Goal: Ask a question

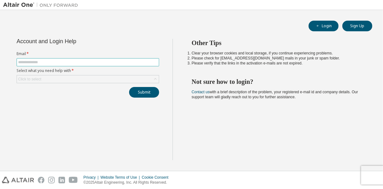
click at [77, 63] on input "text" at bounding box center [88, 62] width 140 height 5
type input "**********"
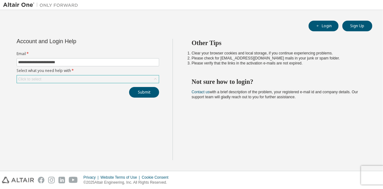
click at [154, 81] on icon at bounding box center [155, 79] width 6 height 6
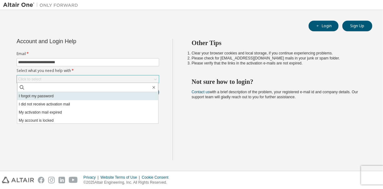
click at [47, 98] on li "I forgot my password" at bounding box center [87, 96] width 141 height 8
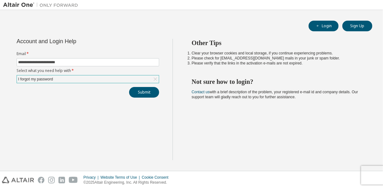
click at [156, 78] on icon at bounding box center [155, 79] width 3 height 3
click at [156, 78] on icon at bounding box center [155, 79] width 6 height 6
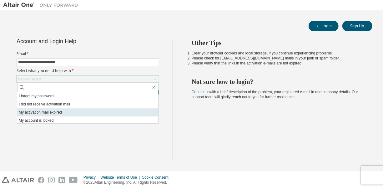
click at [63, 111] on li "My activation mail expired" at bounding box center [87, 112] width 141 height 8
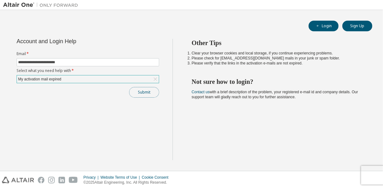
click at [157, 91] on button "Submit" at bounding box center [144, 92] width 30 height 11
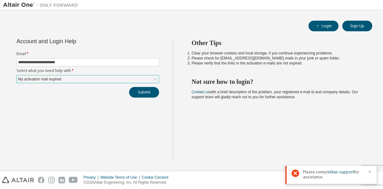
click at [372, 172] on icon "button" at bounding box center [370, 172] width 4 height 4
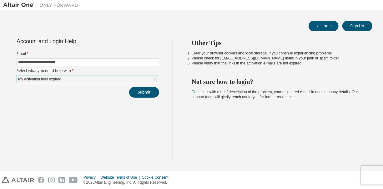
click at [155, 80] on icon at bounding box center [155, 79] width 3 height 3
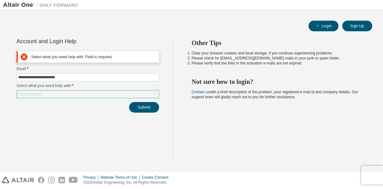
click at [156, 93] on icon at bounding box center [155, 94] width 3 height 2
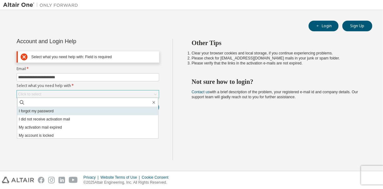
click at [51, 113] on li "I forgot my password" at bounding box center [87, 111] width 141 height 8
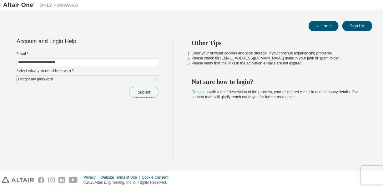
click at [144, 94] on button "Submit" at bounding box center [144, 92] width 30 height 11
click at [150, 89] on button "Submit" at bounding box center [144, 92] width 30 height 11
